Goal: Information Seeking & Learning: Learn about a topic

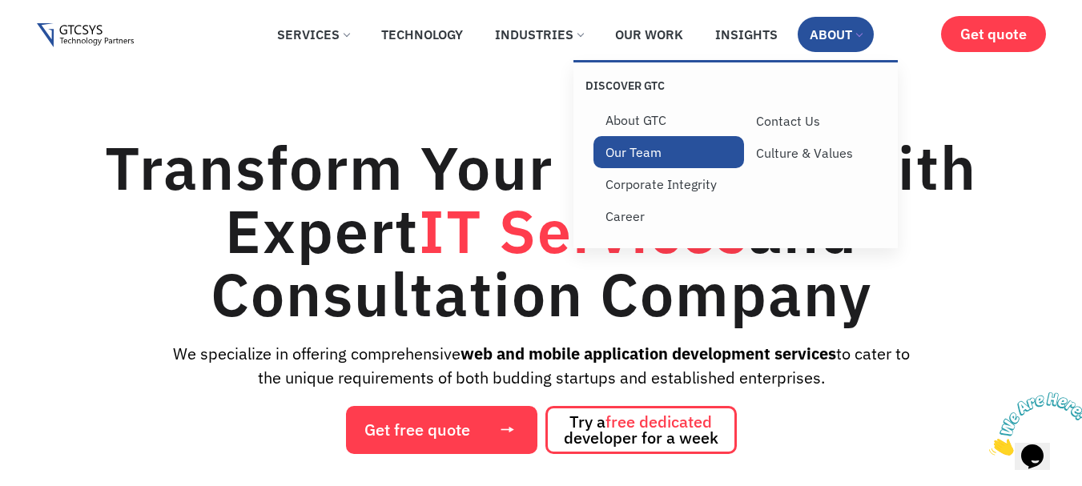
click at [643, 155] on link "Our Team" at bounding box center [668, 152] width 151 height 32
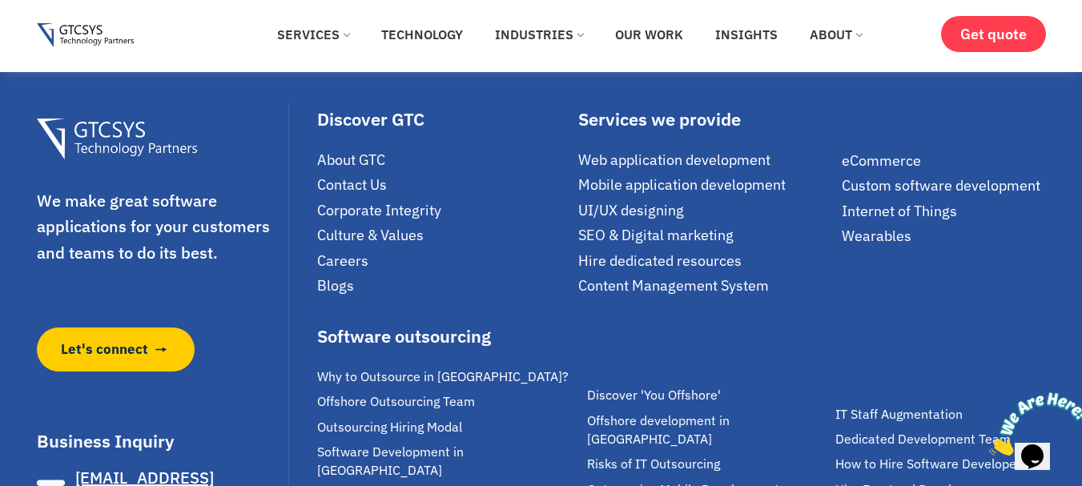
scroll to position [3976, 0]
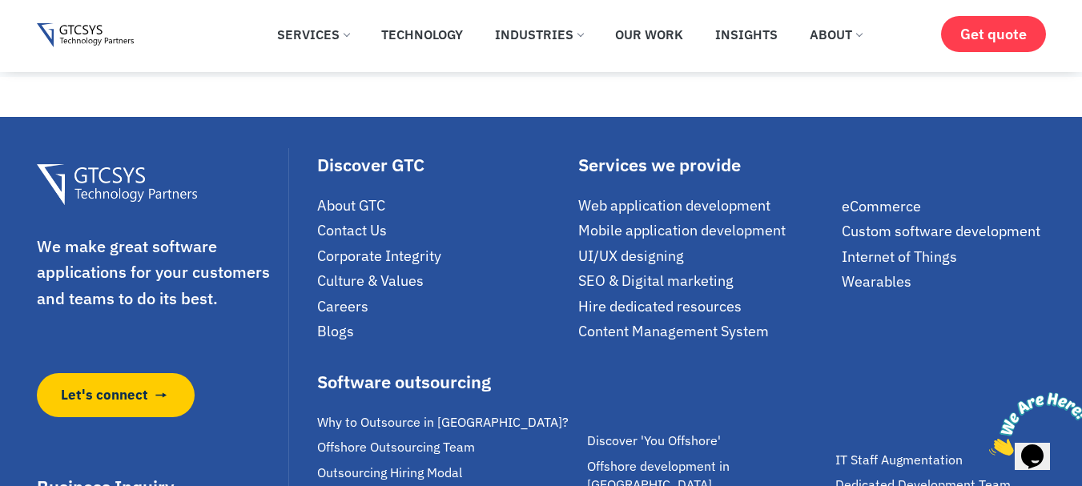
click at [358, 297] on span "Careers" at bounding box center [342, 306] width 51 height 18
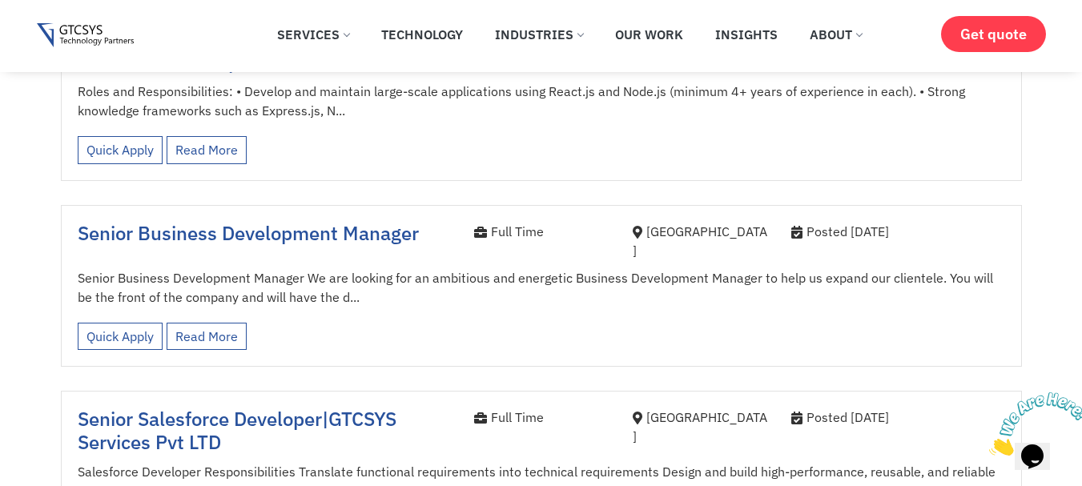
scroll to position [1121, 0]
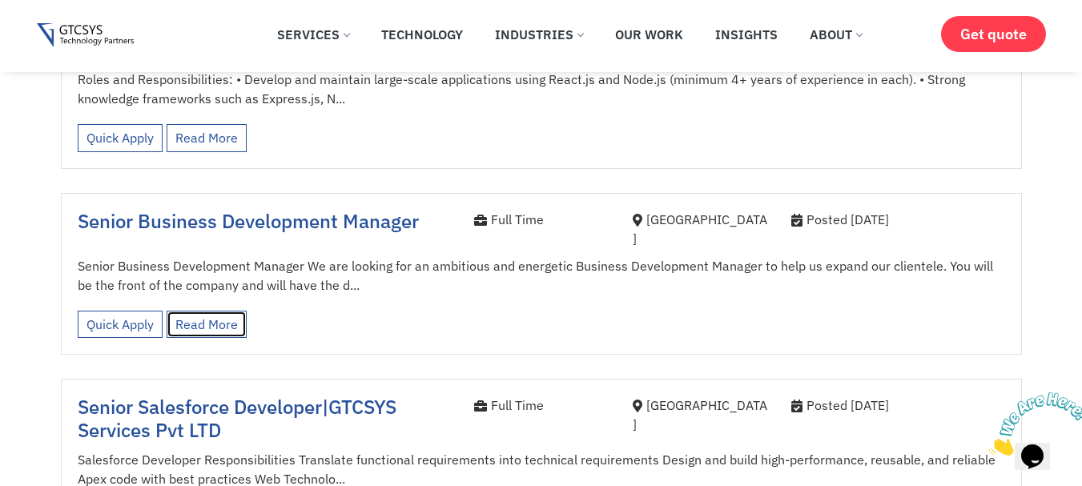
click at [226, 311] on link "Read More" at bounding box center [207, 325] width 80 height 28
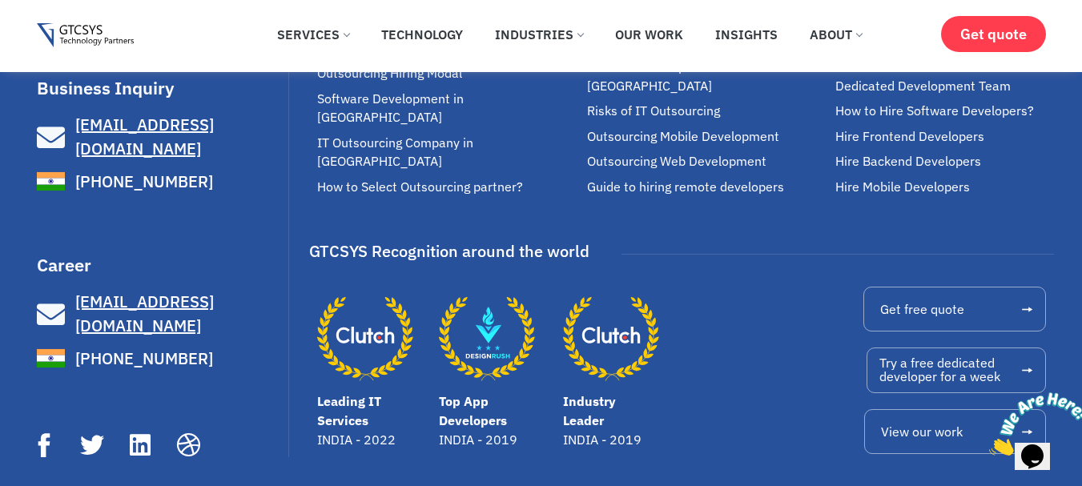
scroll to position [1472, 0]
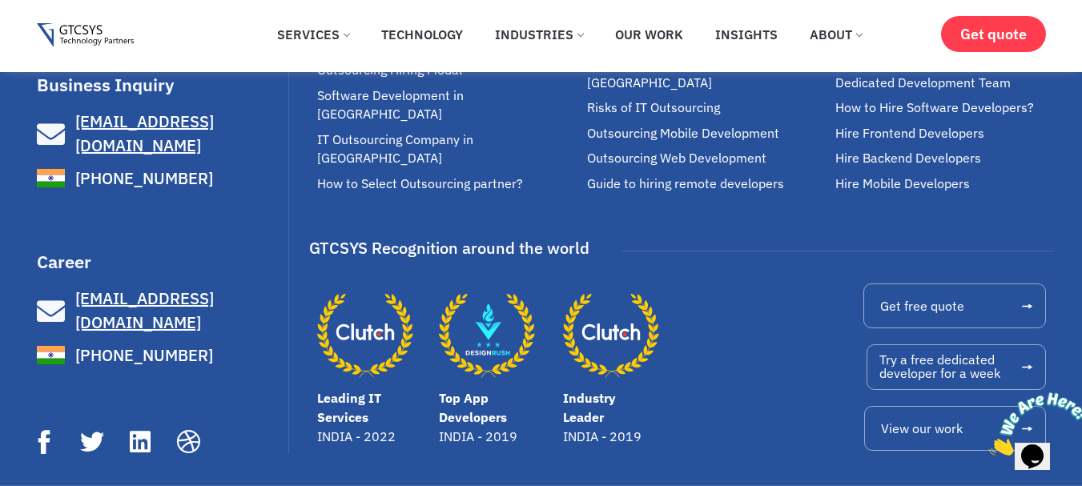
drag, startPoint x: 86, startPoint y: 459, endPoint x: 227, endPoint y: 454, distance: 140.2
copy p "GTCSYS Services Pvt Ltd."
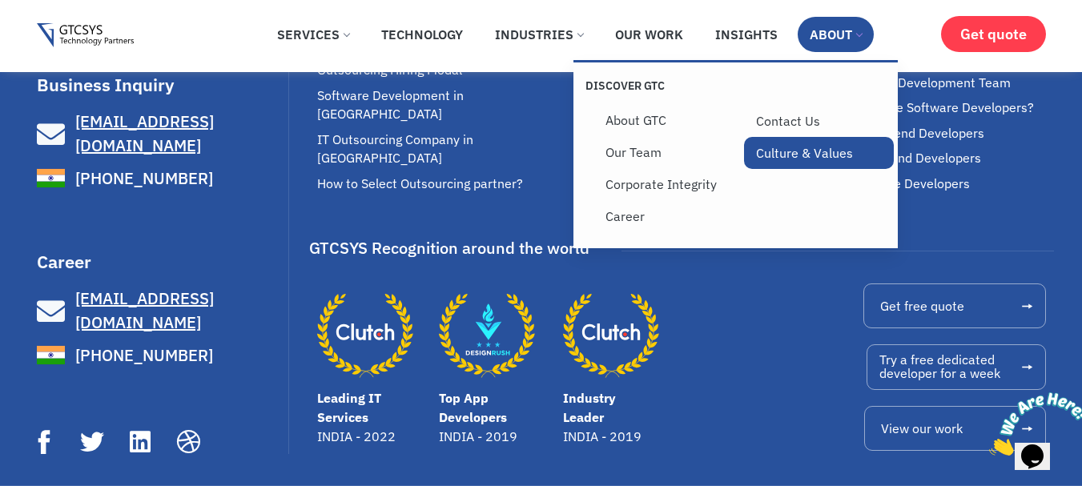
click at [802, 153] on link "Culture & Values" at bounding box center [819, 153] width 151 height 32
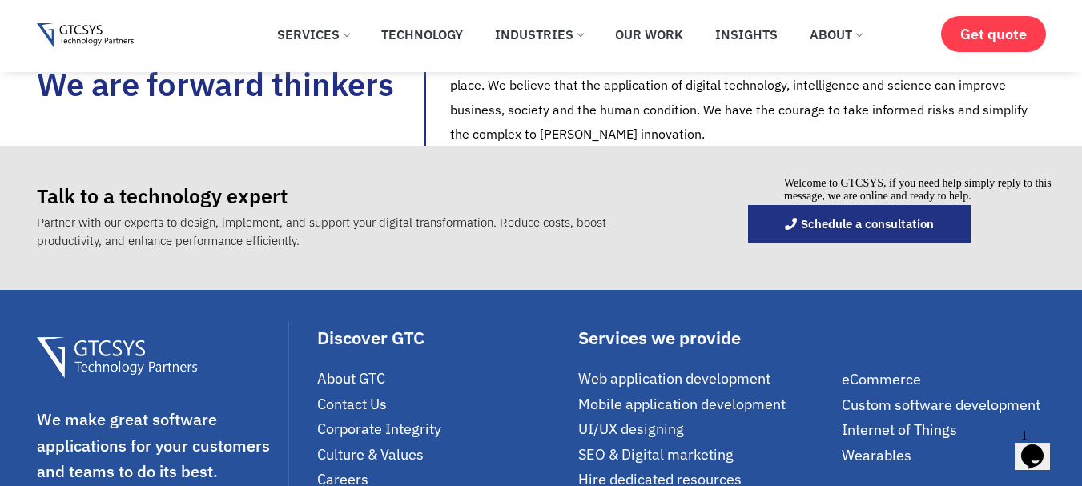
scroll to position [2002, 0]
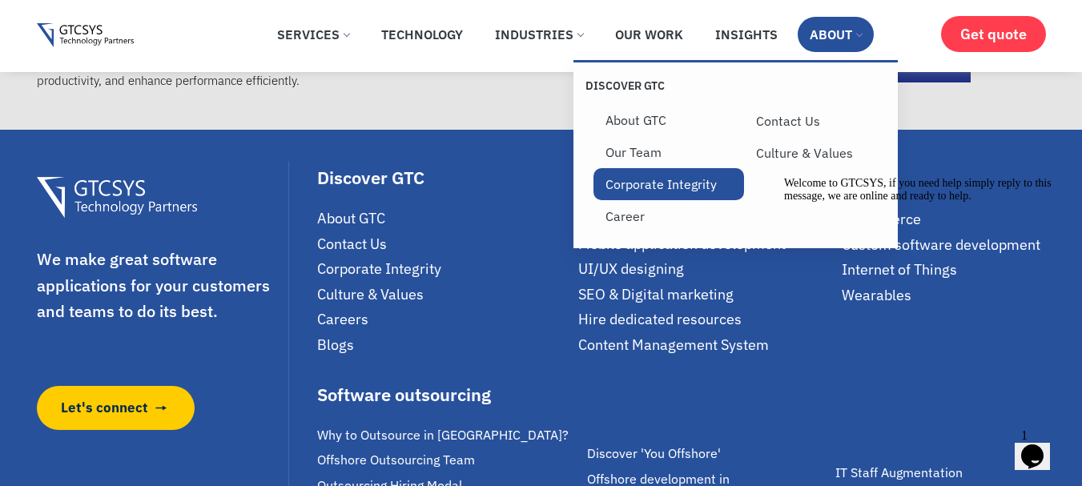
click at [650, 193] on link "Corporate Integrity" at bounding box center [668, 184] width 151 height 32
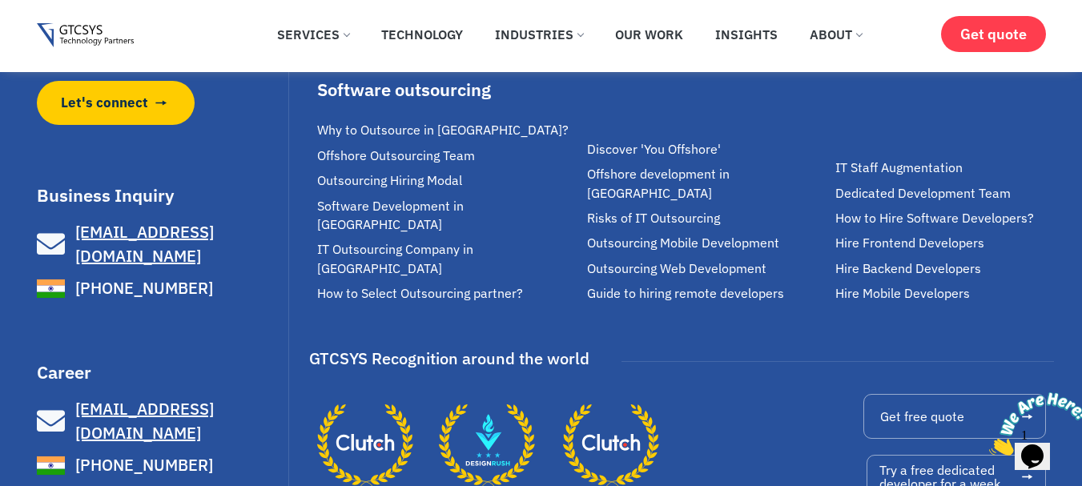
scroll to position [2632, 0]
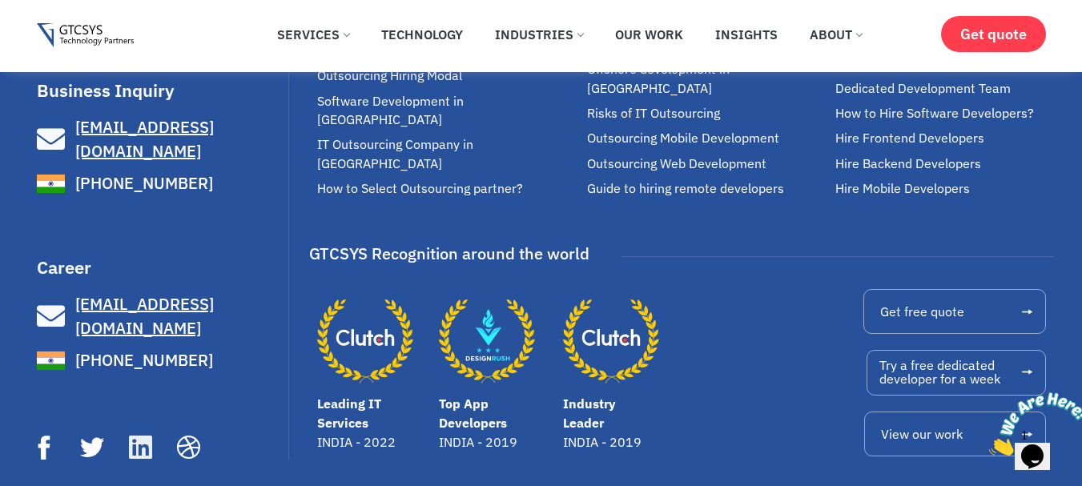
click at [142, 435] on icon at bounding box center [140, 448] width 26 height 26
